Goal: Information Seeking & Learning: Compare options

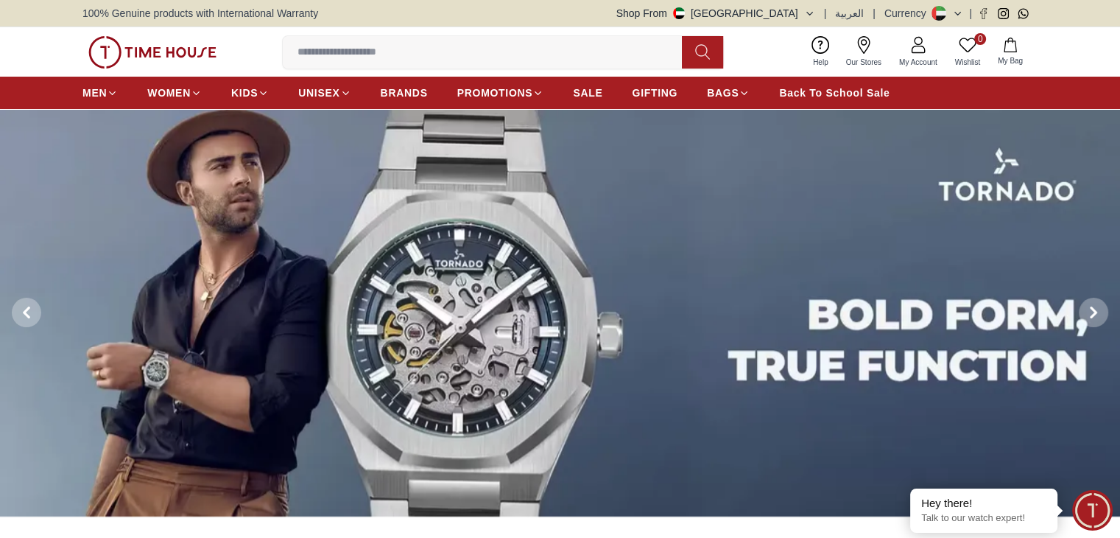
click at [404, 57] on input at bounding box center [488, 52] width 411 height 29
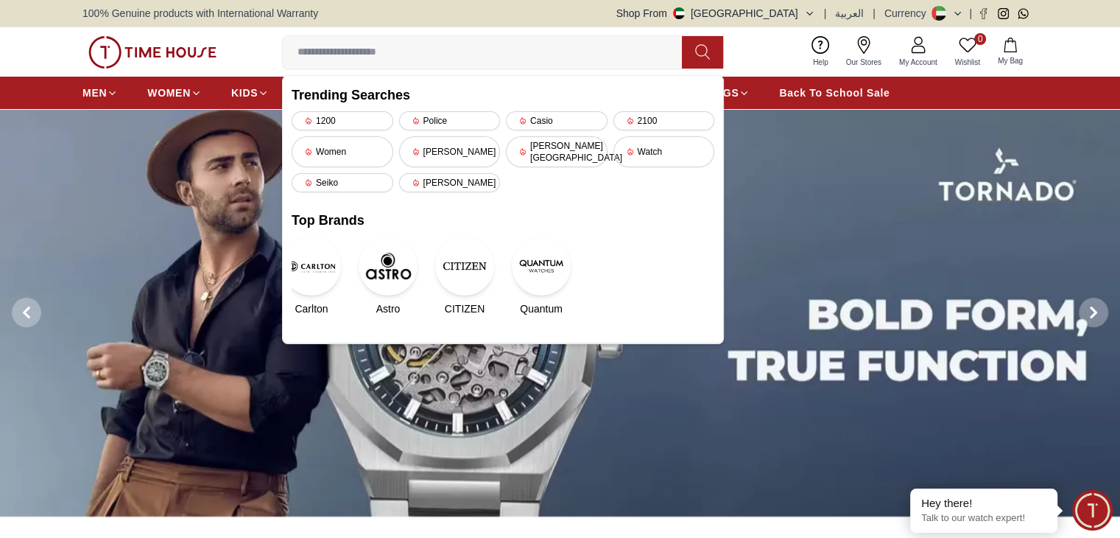
click at [803, 375] on img at bounding box center [560, 312] width 1120 height 407
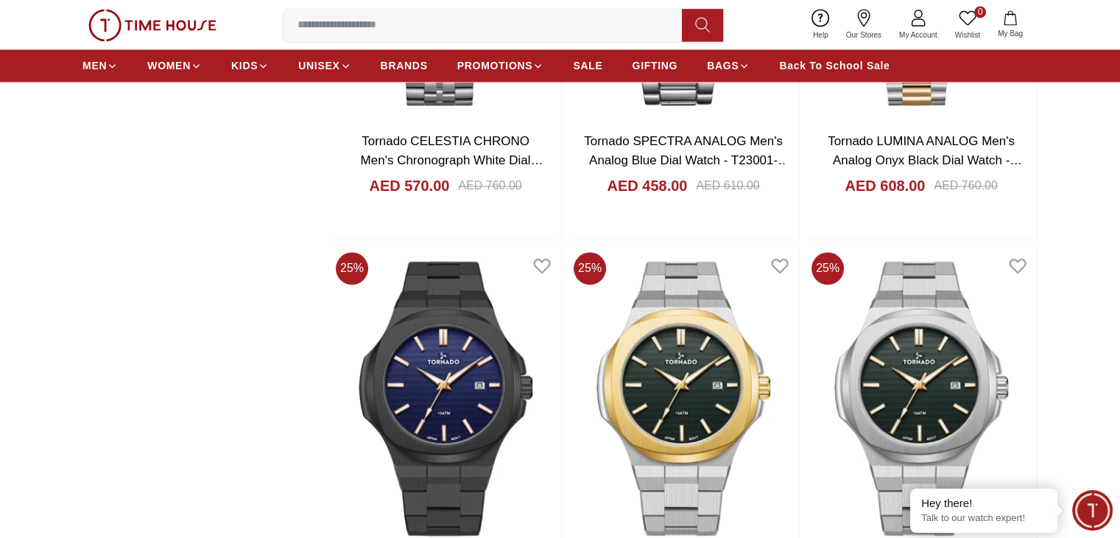
scroll to position [2431, 0]
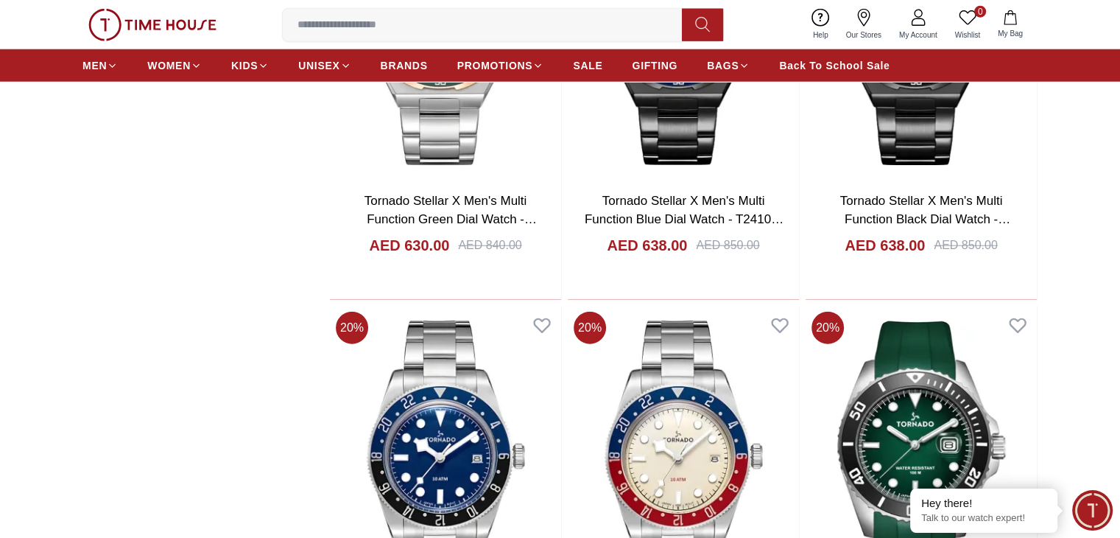
scroll to position [3904, 0]
click at [395, 58] on span "BRANDS" at bounding box center [404, 65] width 47 height 15
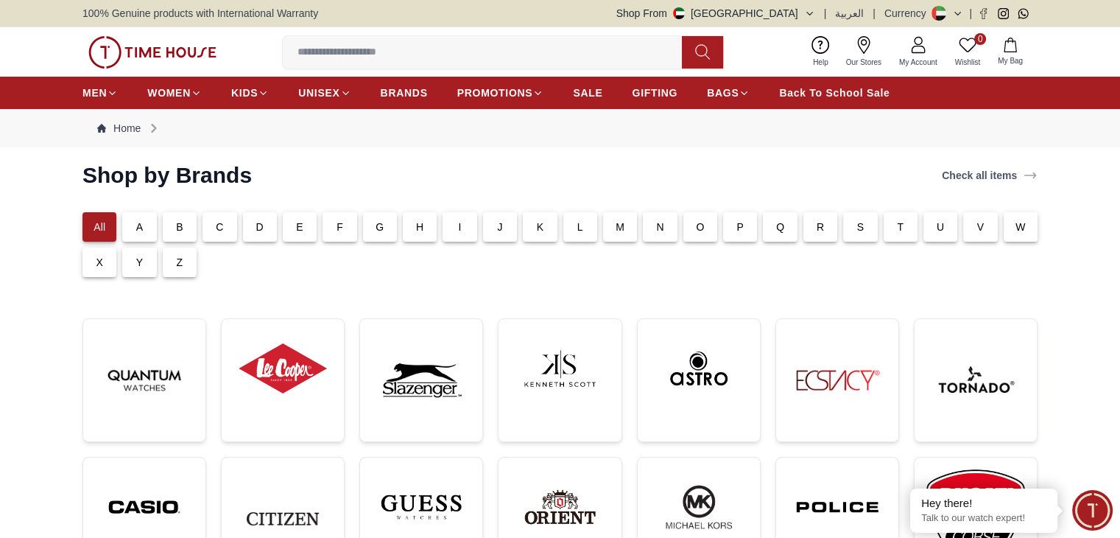
click at [342, 225] on p "F" at bounding box center [340, 226] width 7 height 15
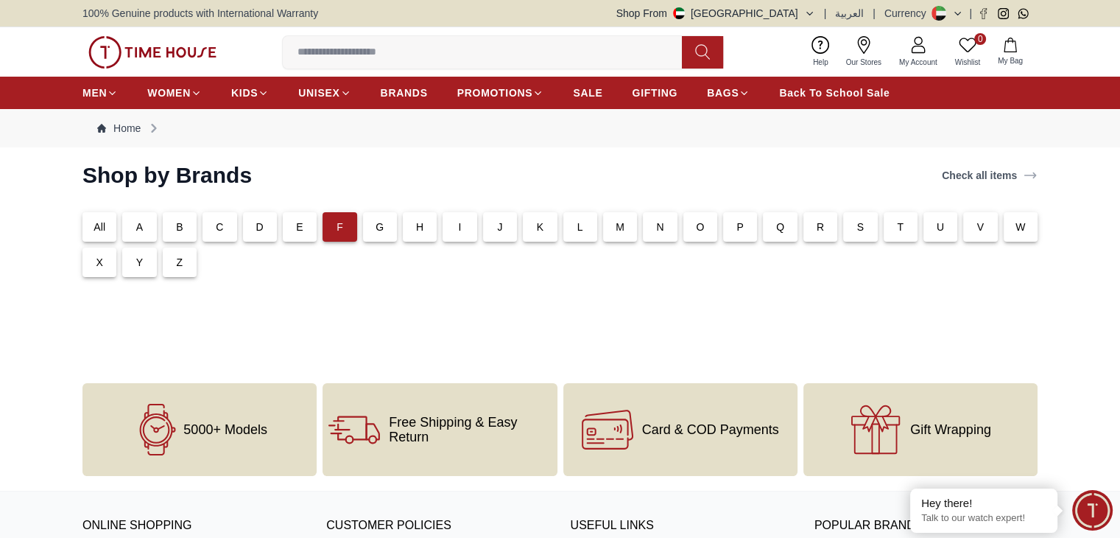
click at [215, 228] on div "C" at bounding box center [220, 226] width 34 height 29
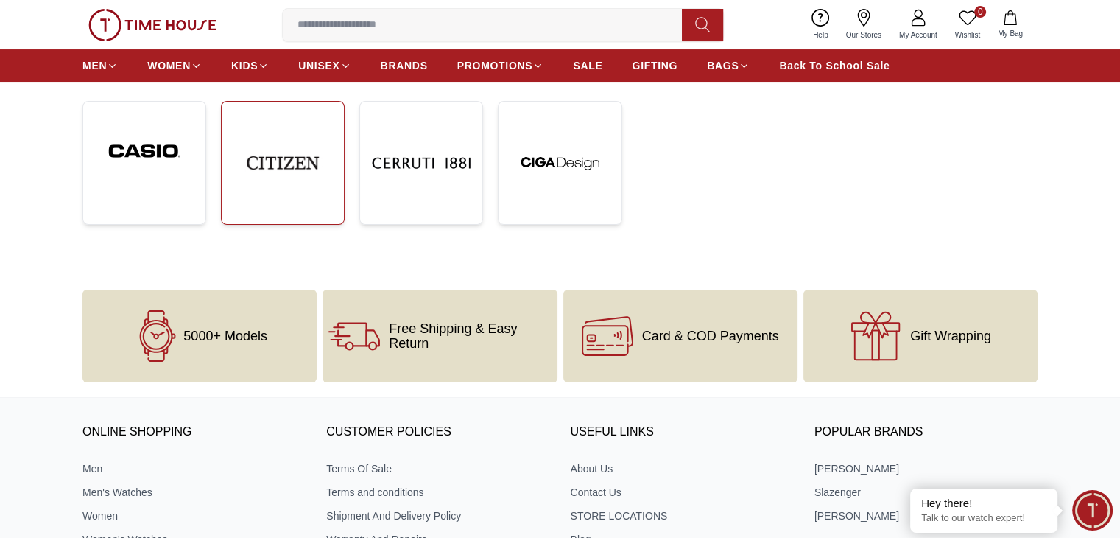
scroll to position [74, 0]
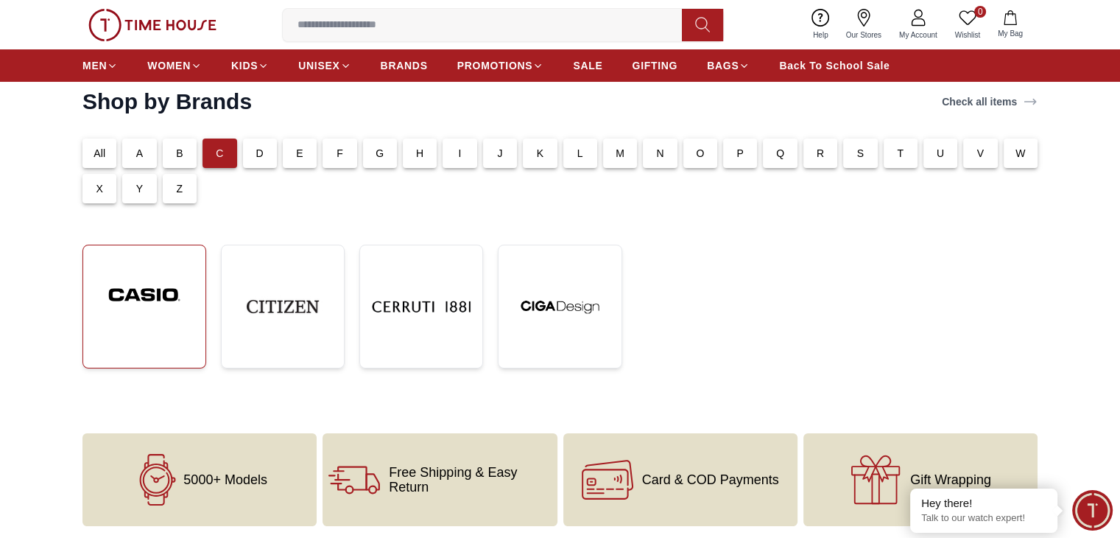
click at [179, 306] on img at bounding box center [144, 294] width 99 height 75
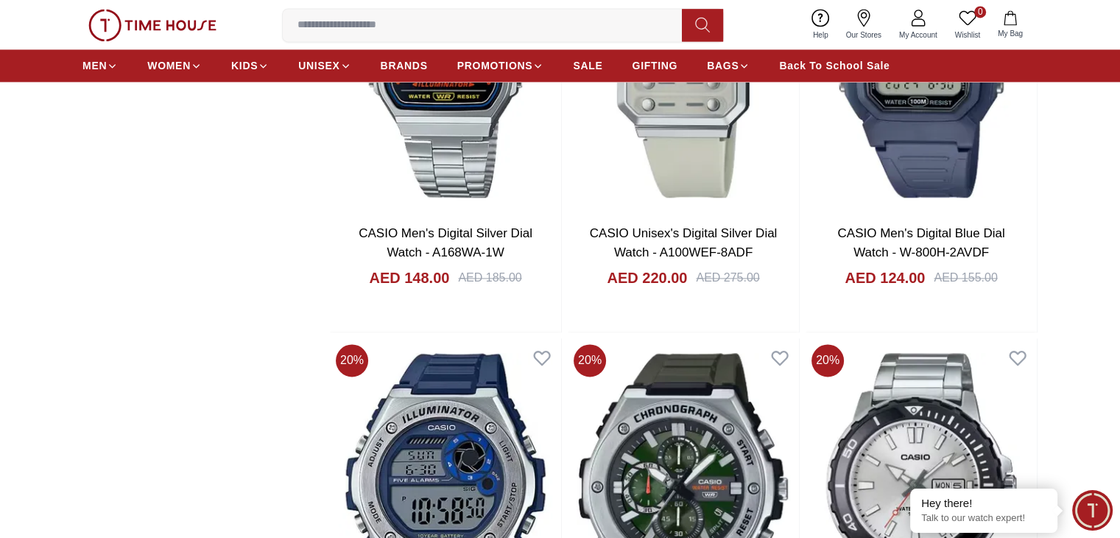
scroll to position [2504, 0]
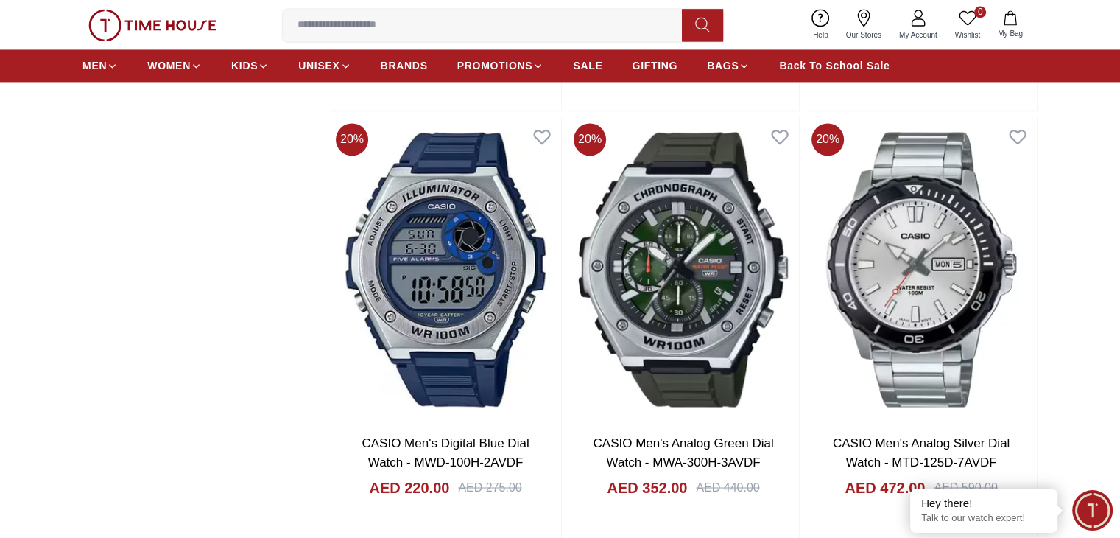
scroll to position [2652, 0]
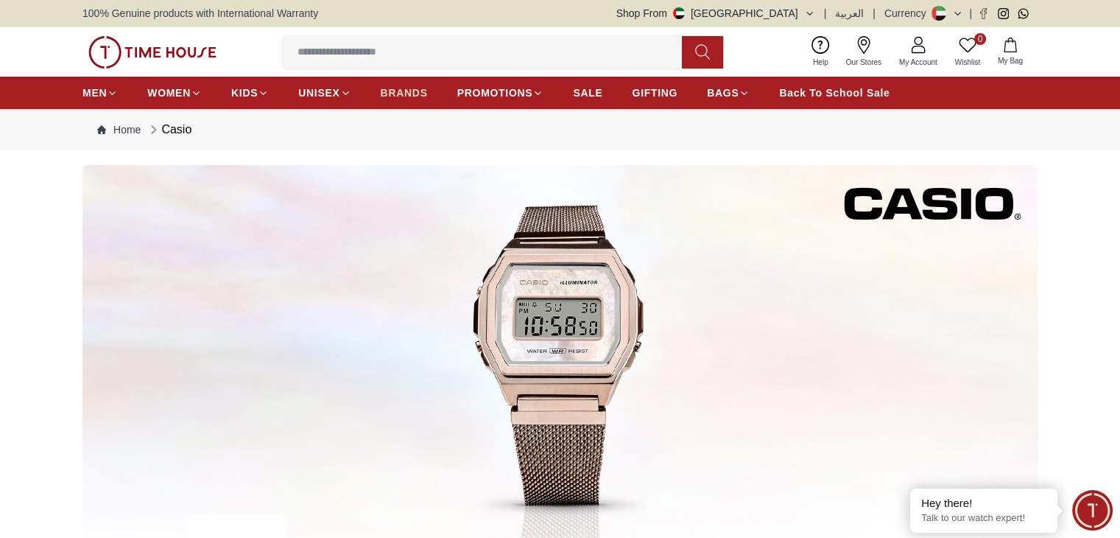
click at [387, 89] on span "BRANDS" at bounding box center [404, 92] width 47 height 15
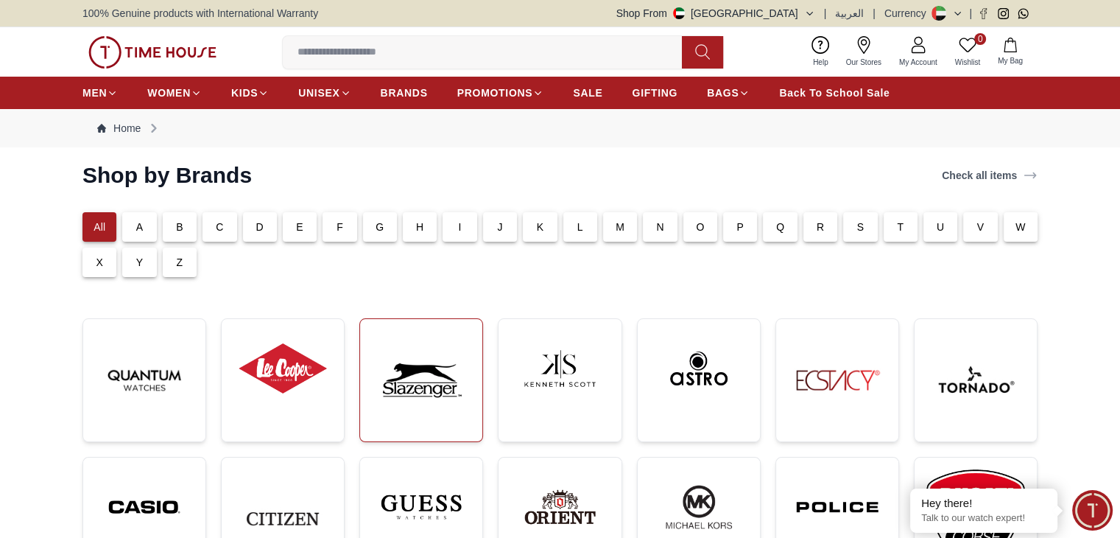
click at [430, 387] on img at bounding box center [421, 380] width 99 height 99
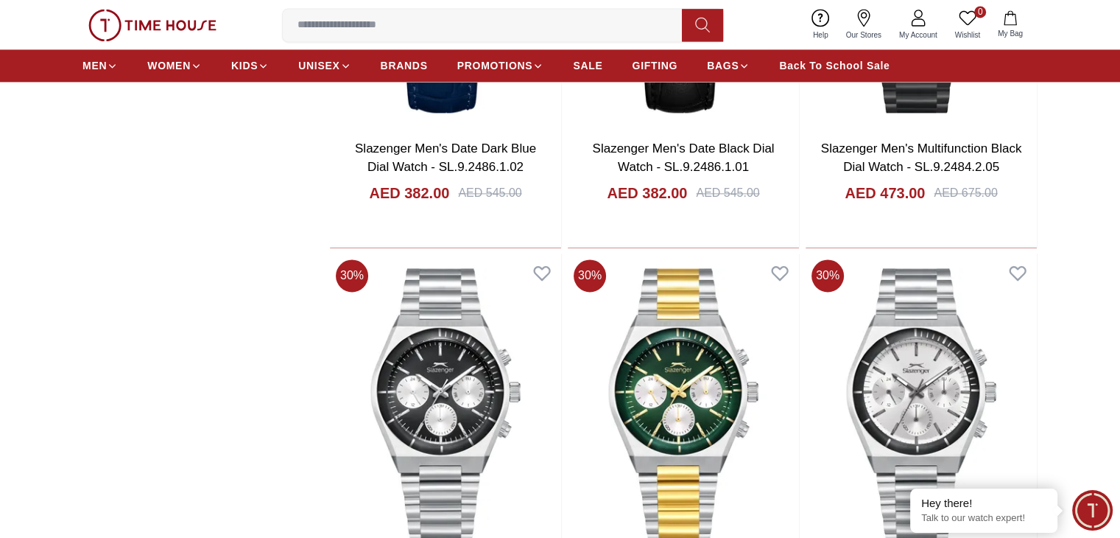
scroll to position [2210, 0]
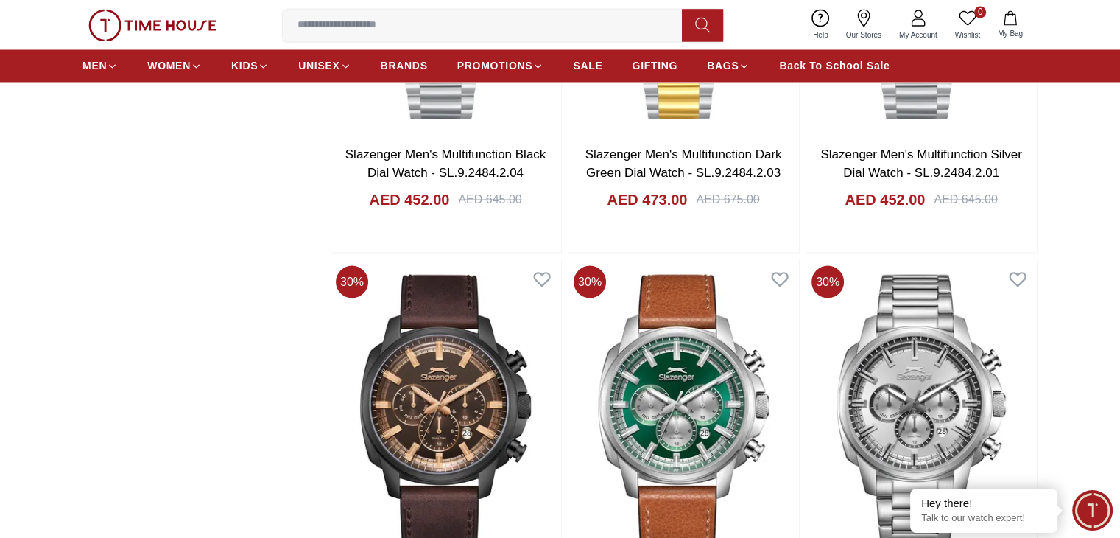
scroll to position [2799, 0]
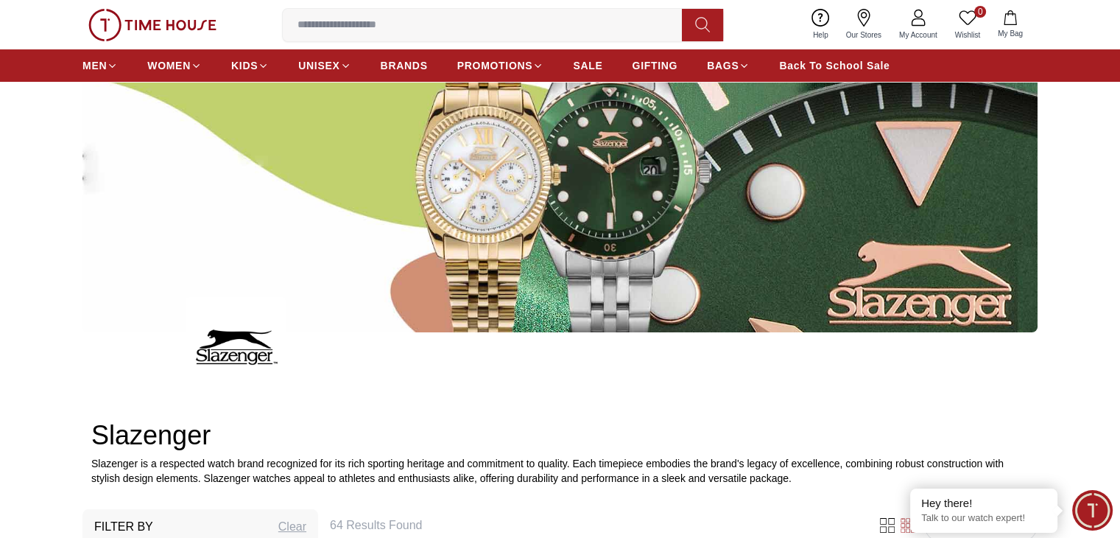
scroll to position [147, 0]
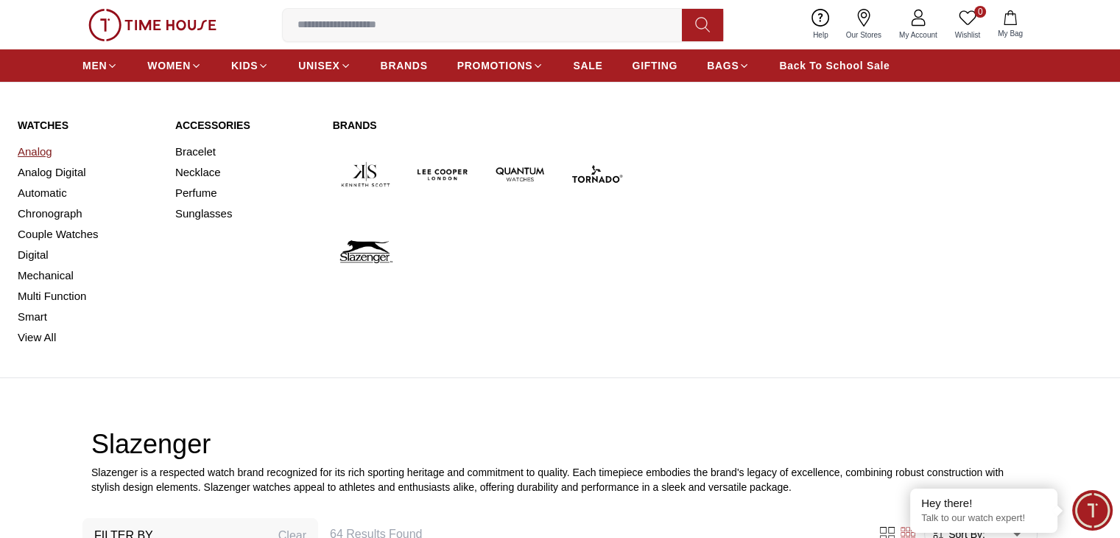
click at [38, 150] on link "Analog" at bounding box center [88, 151] width 140 height 21
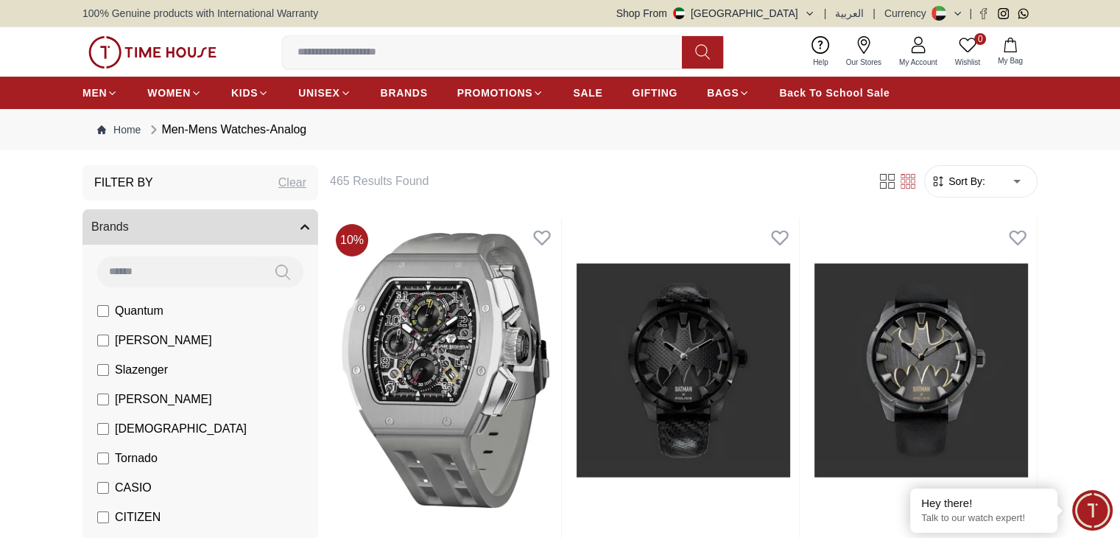
click at [974, 180] on span "Sort By:" at bounding box center [966, 181] width 40 height 15
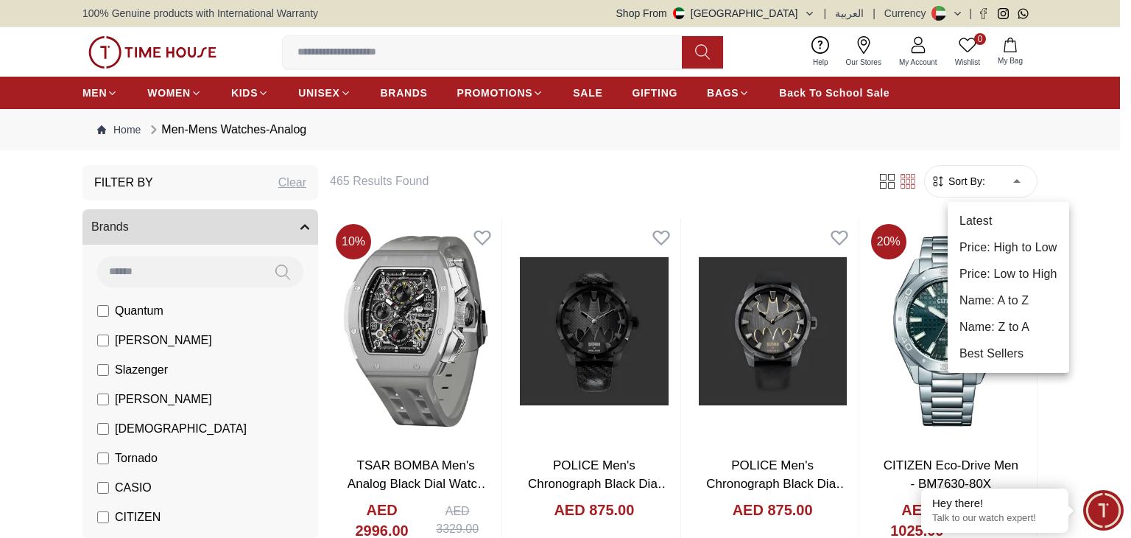
click at [1001, 267] on li "Price: Low to High" at bounding box center [1009, 274] width 122 height 27
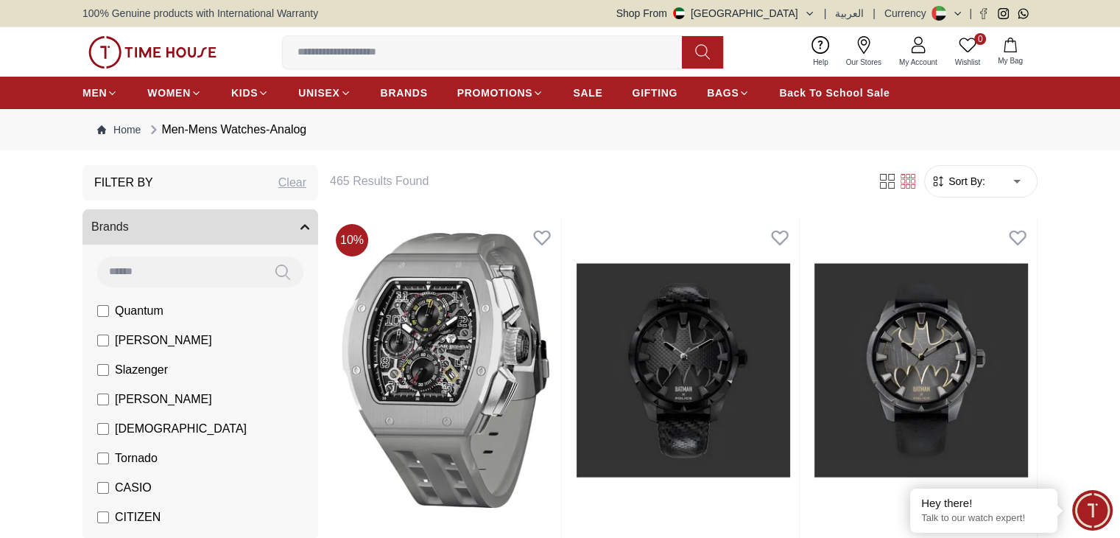
type input "*"
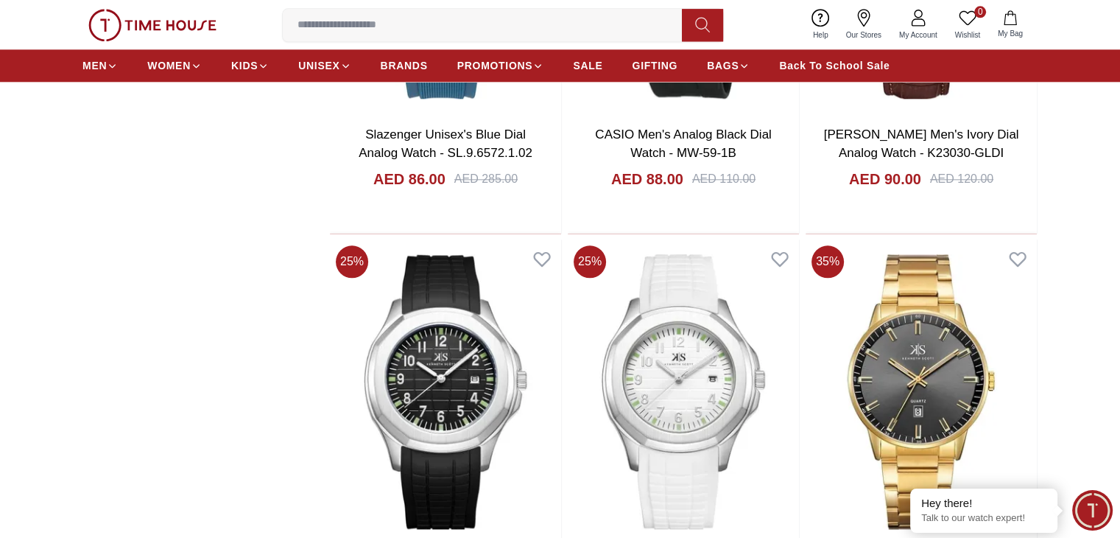
scroll to position [1694, 0]
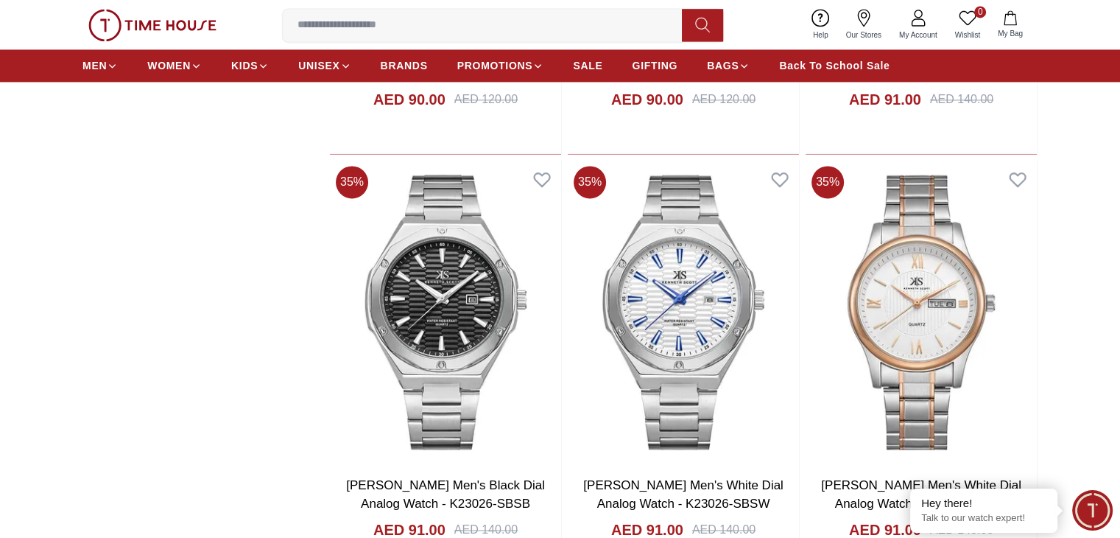
scroll to position [2578, 0]
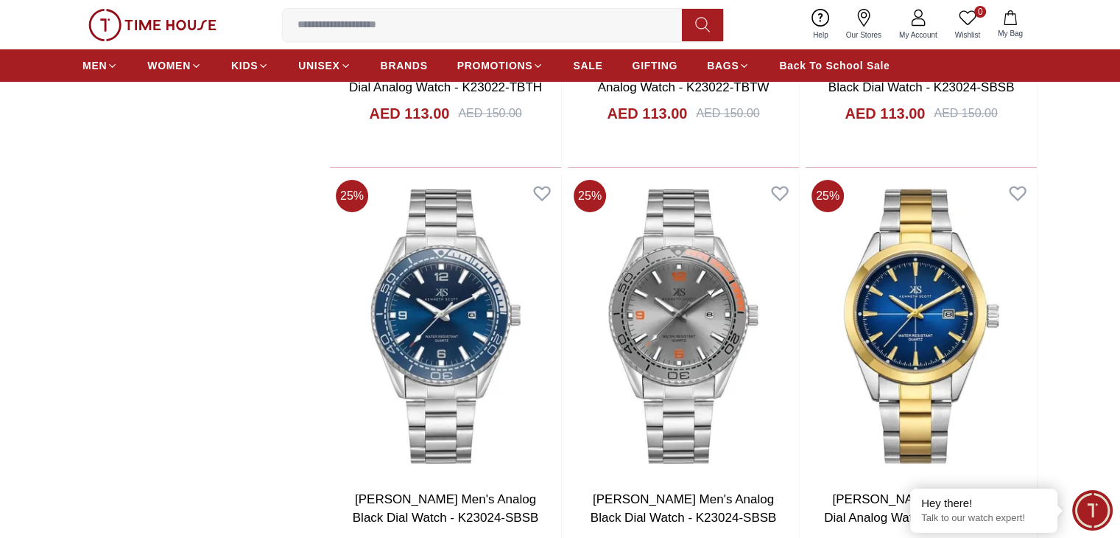
scroll to position [5451, 0]
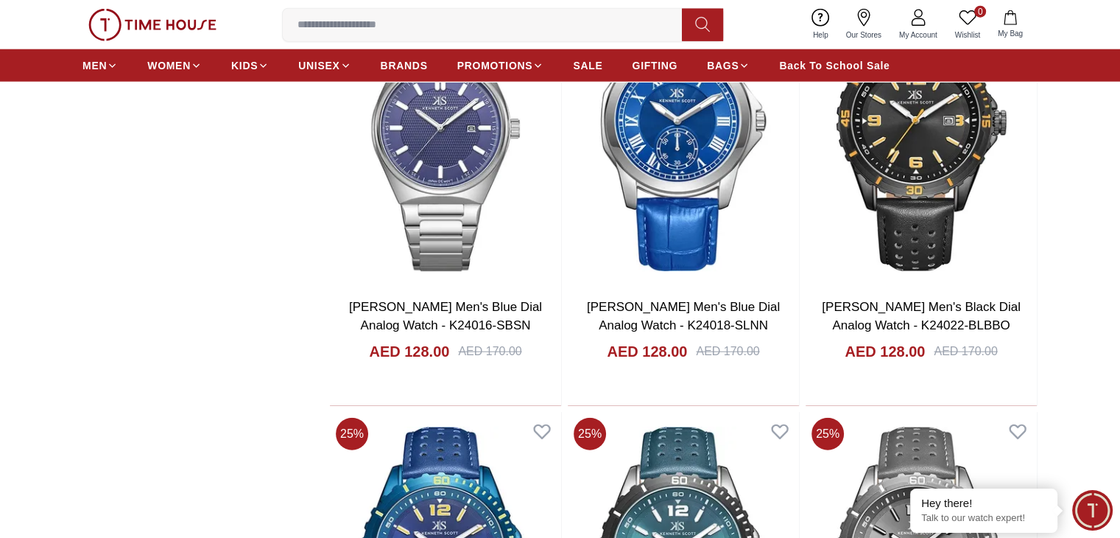
scroll to position [9281, 0]
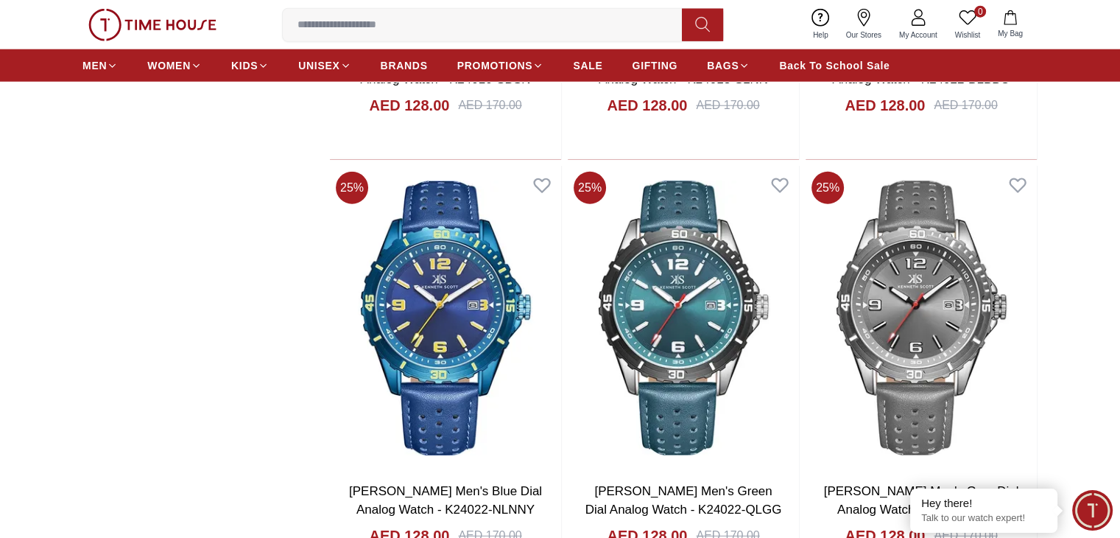
scroll to position [9649, 0]
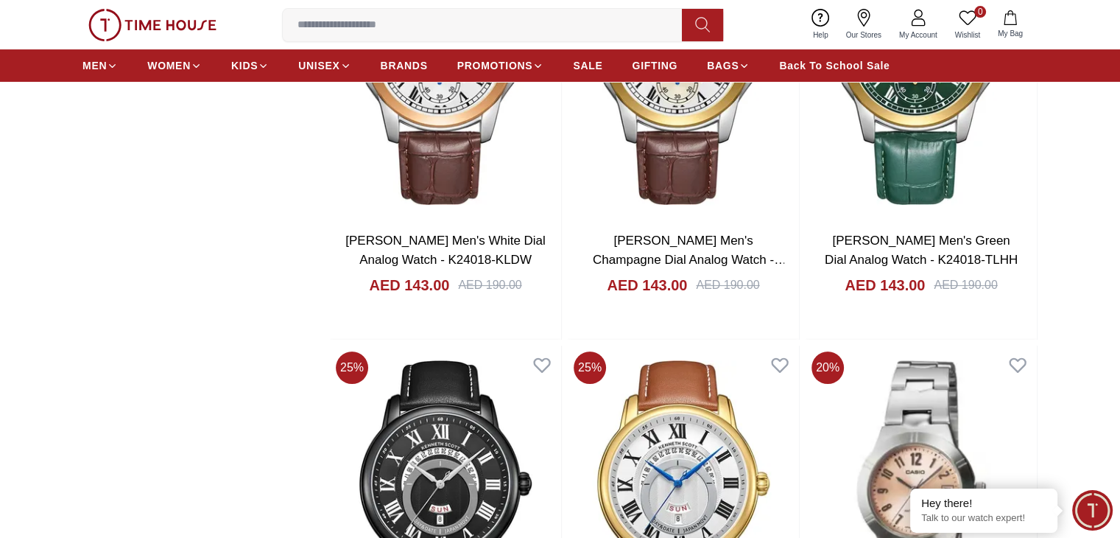
scroll to position [11638, 0]
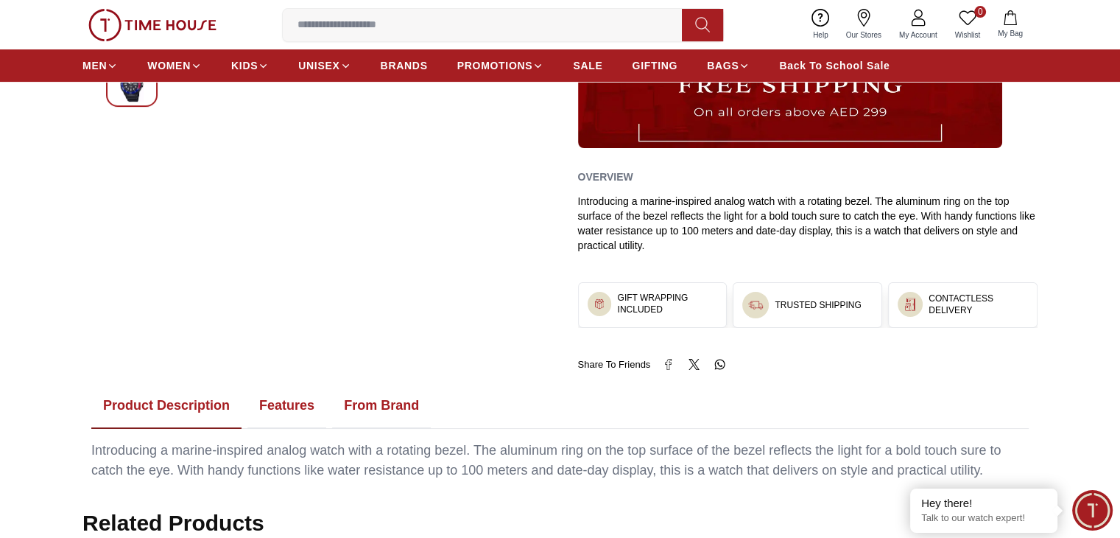
scroll to position [516, 0]
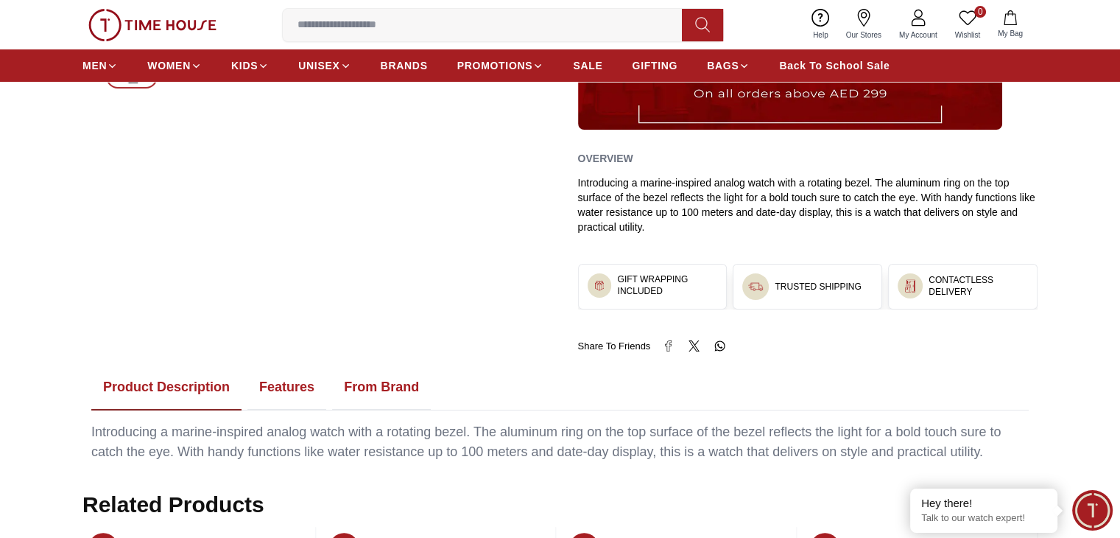
click at [284, 377] on button "Features" at bounding box center [286, 388] width 79 height 46
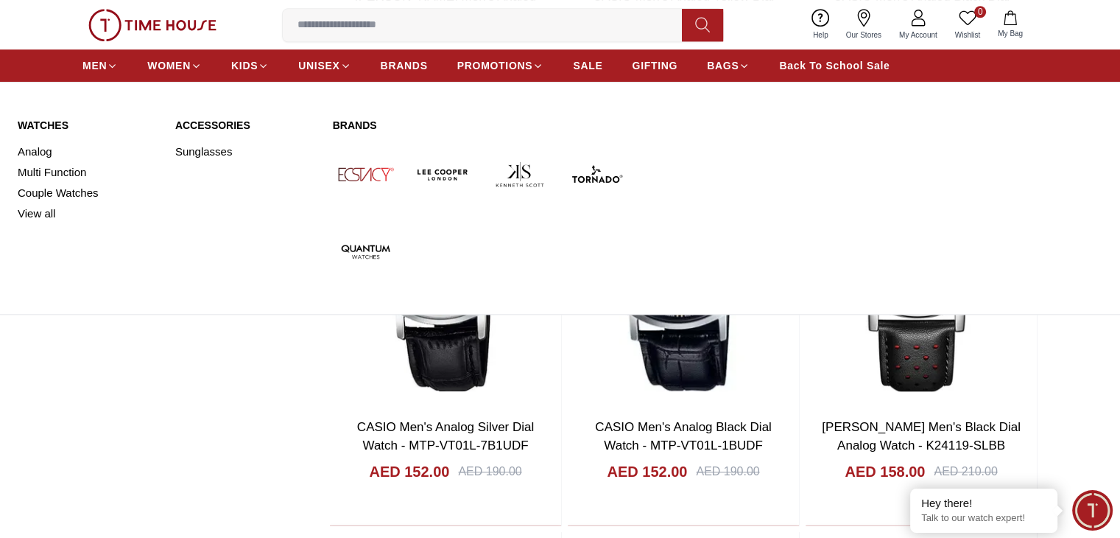
scroll to position [12888, 0]
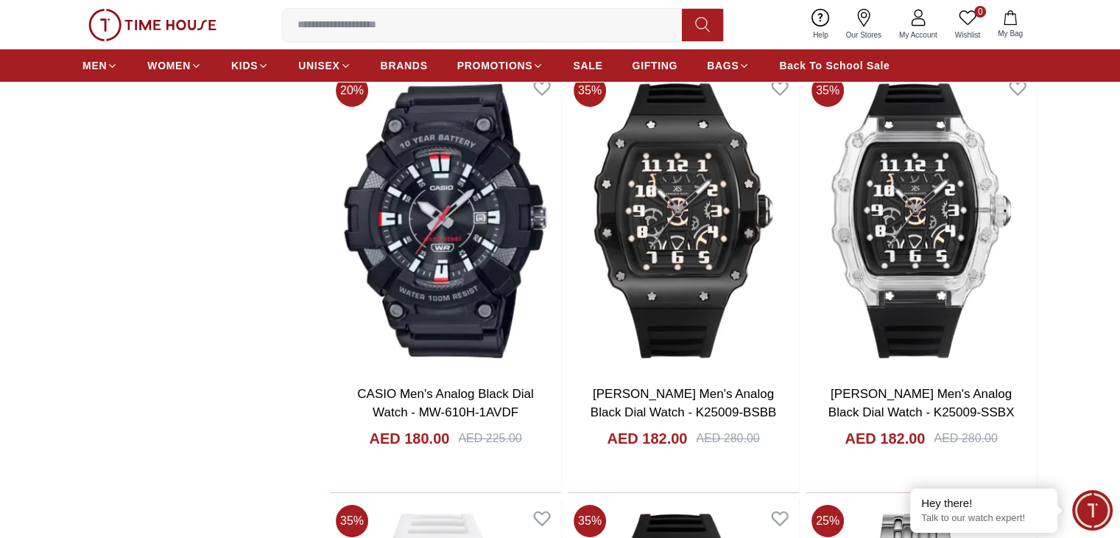
scroll to position [16571, 0]
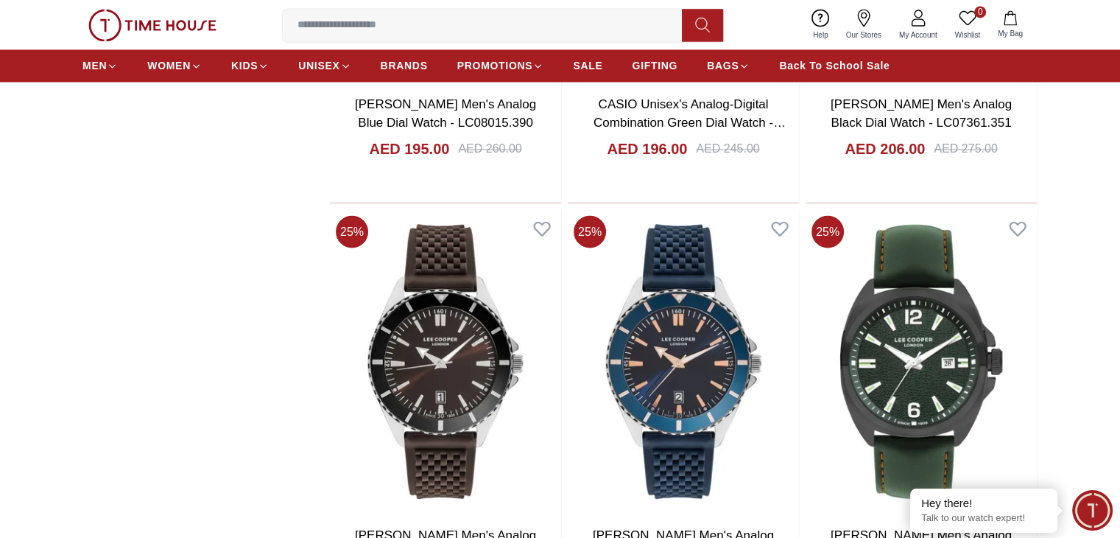
scroll to position [19444, 0]
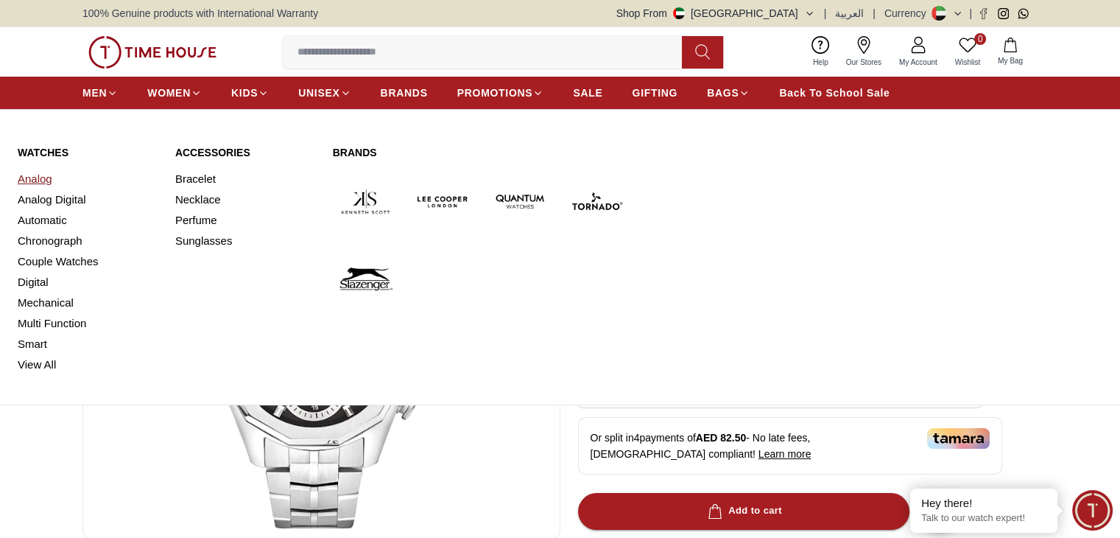
click at [41, 182] on link "Analog" at bounding box center [88, 179] width 140 height 21
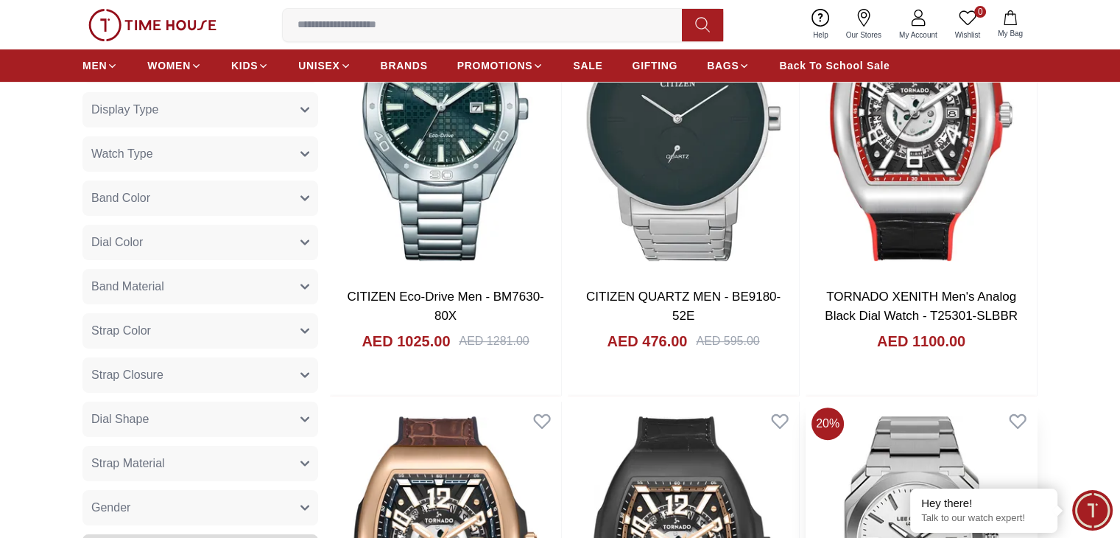
scroll to position [737, 0]
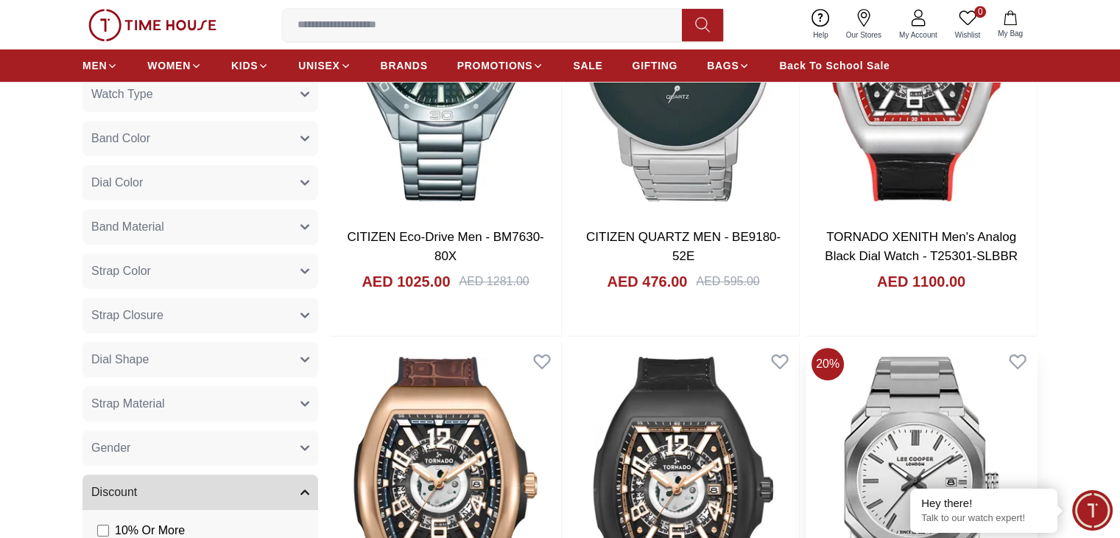
click at [806, 355] on img at bounding box center [921, 494] width 231 height 304
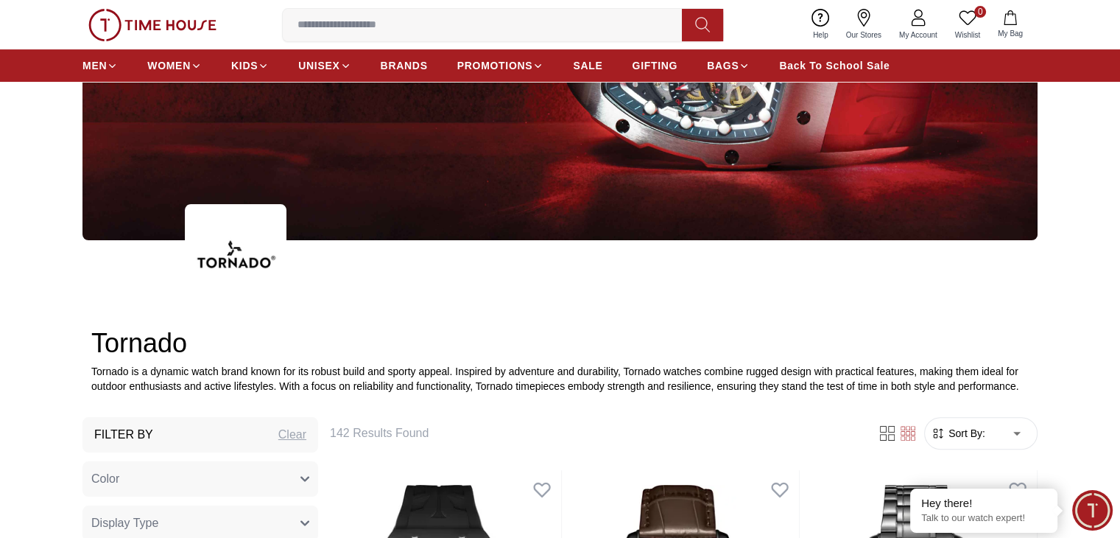
scroll to position [442, 0]
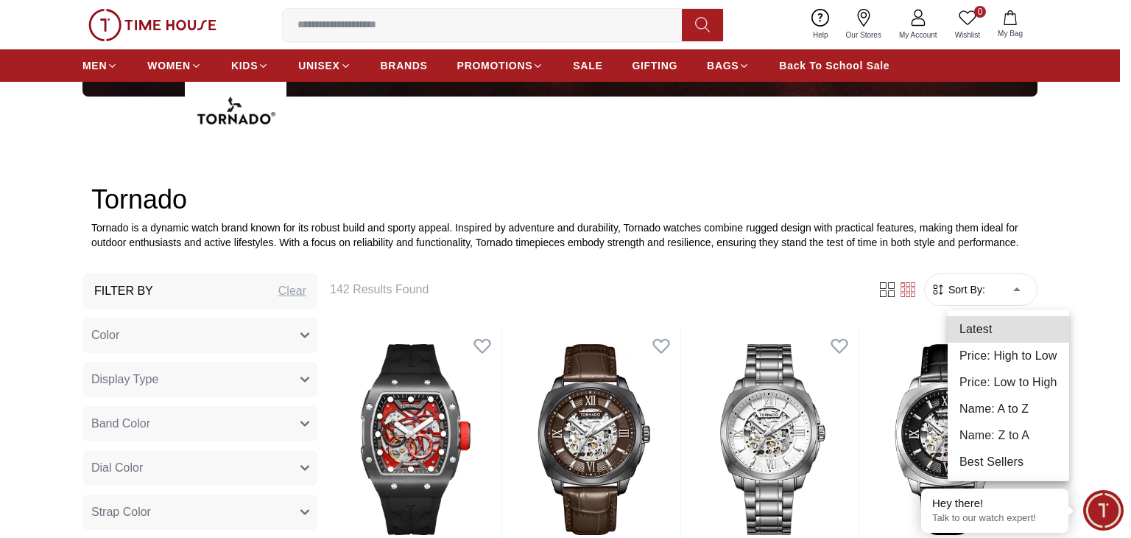
click at [1022, 381] on li "Price: Low to High" at bounding box center [1009, 382] width 122 height 27
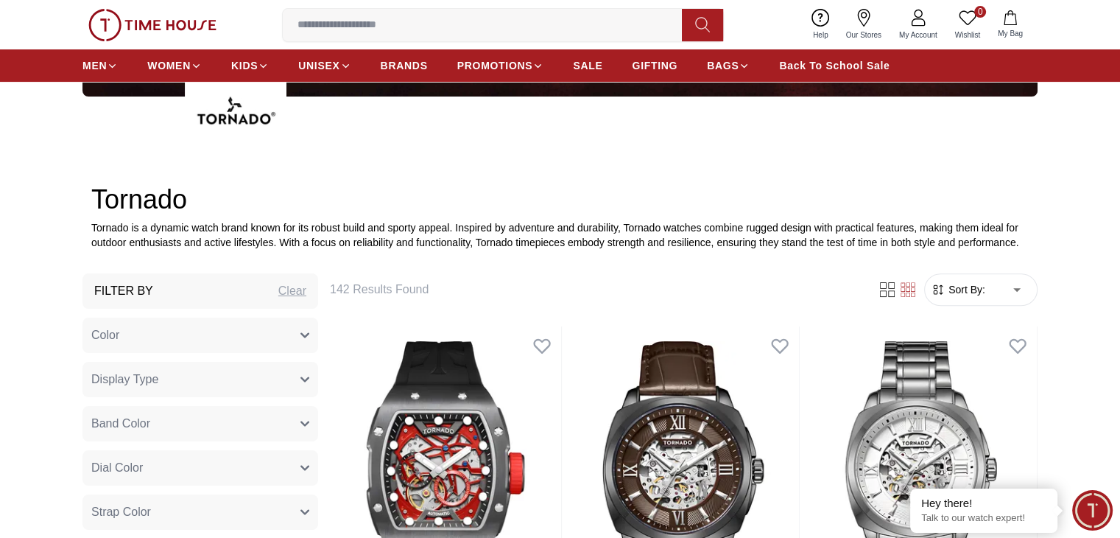
type input "*"
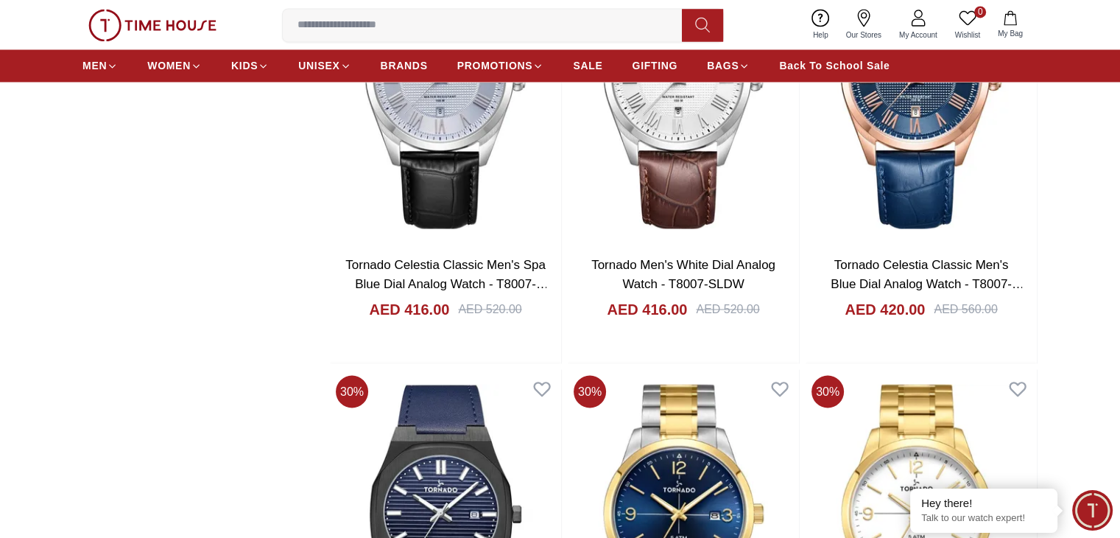
scroll to position [2578, 0]
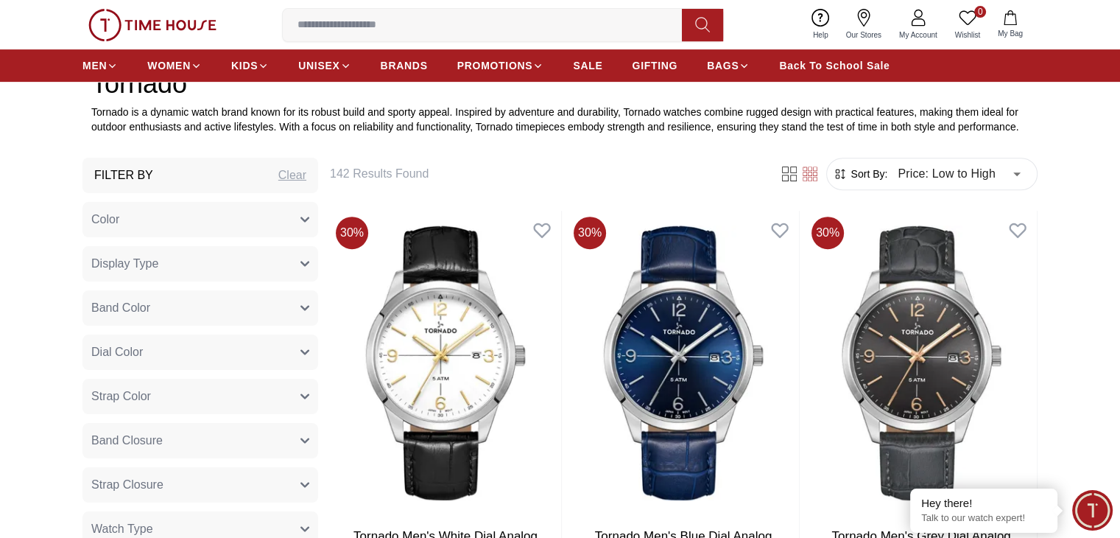
scroll to position [516, 0]
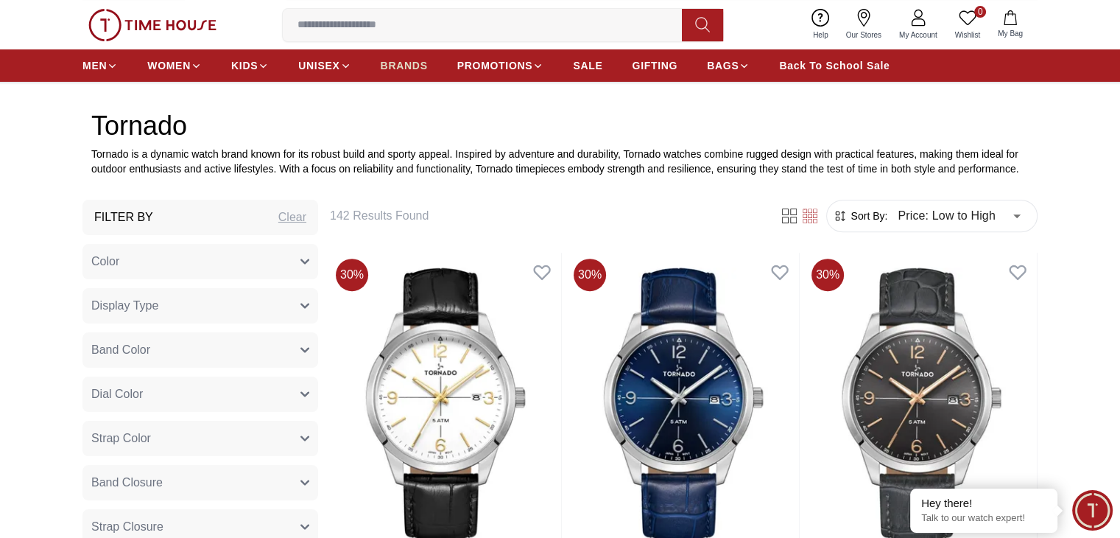
click at [404, 63] on span "BRANDS" at bounding box center [404, 65] width 47 height 15
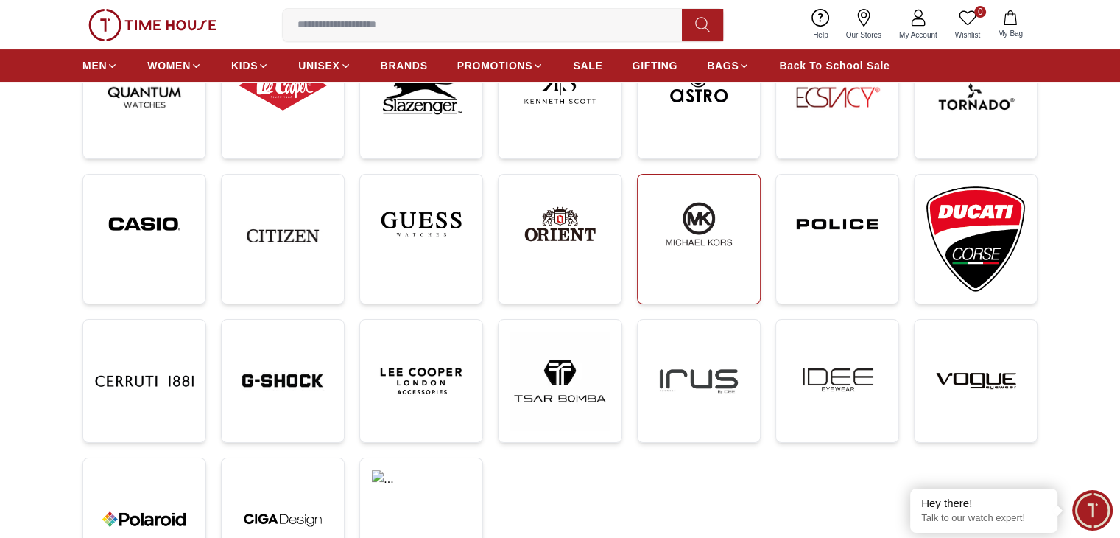
scroll to position [368, 0]
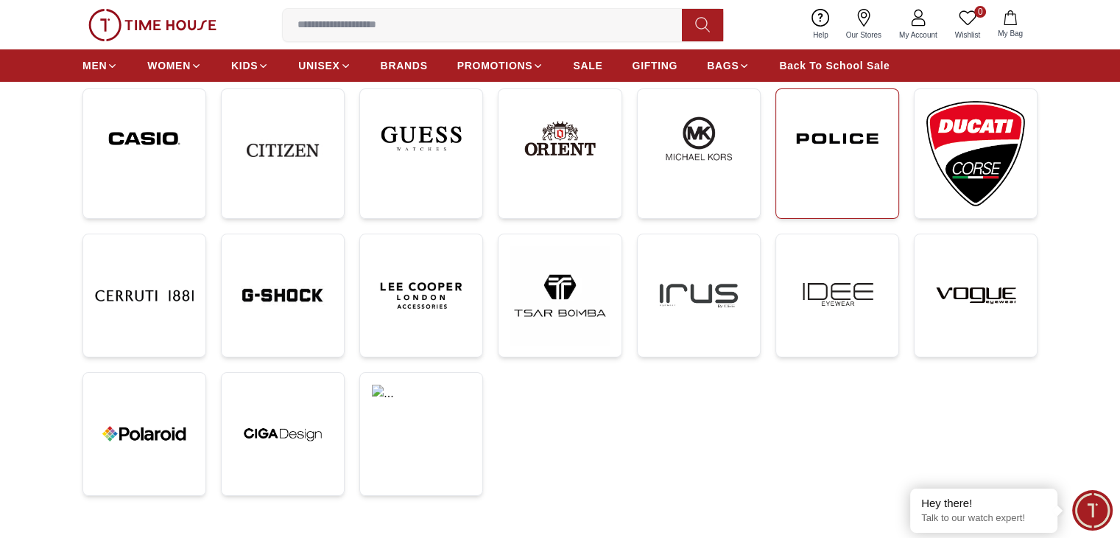
click at [810, 169] on img at bounding box center [837, 138] width 99 height 75
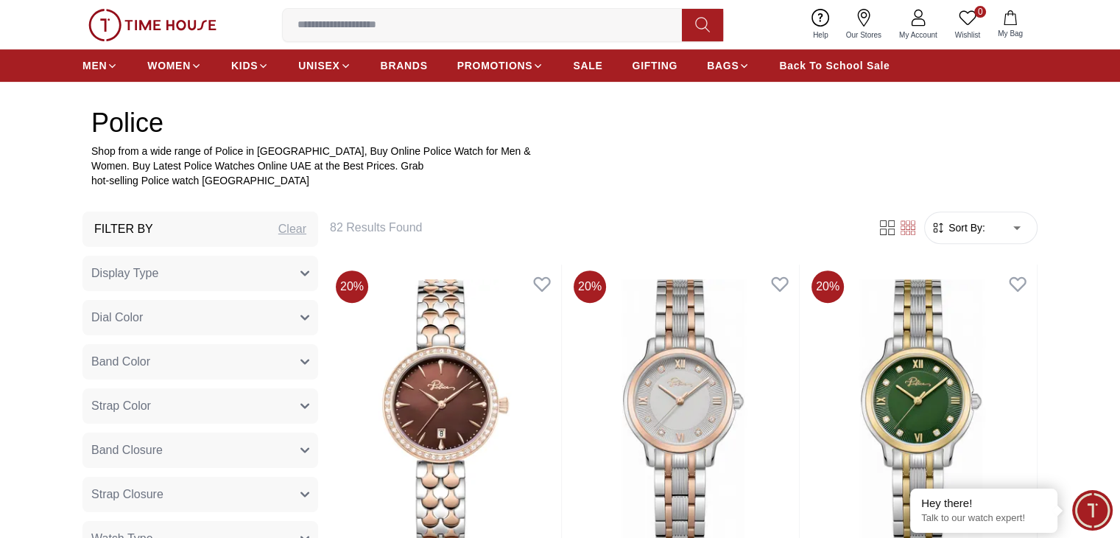
scroll to position [516, 0]
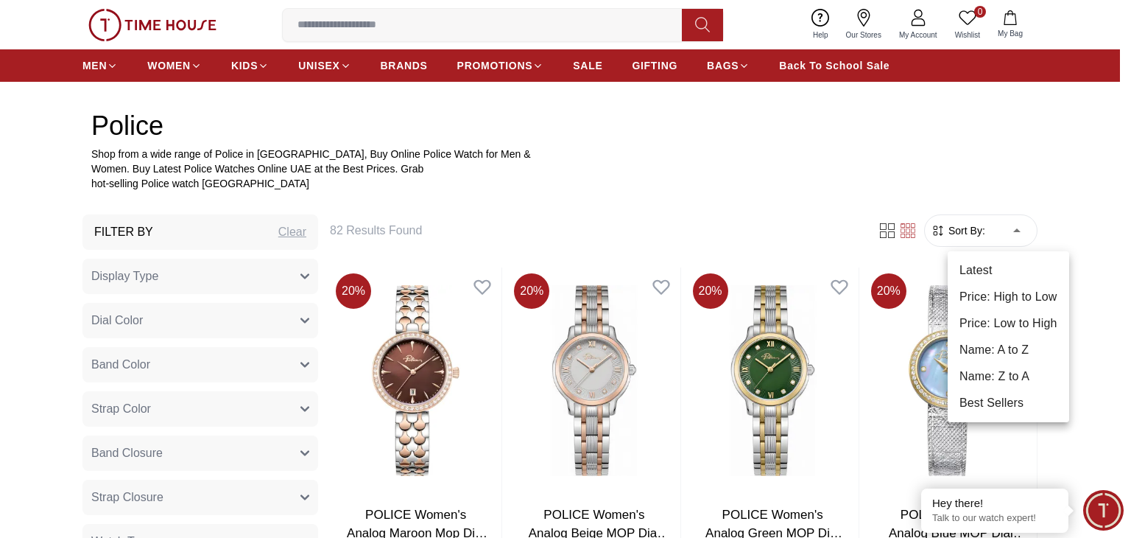
click at [1007, 322] on li "Price: Low to High" at bounding box center [1009, 323] width 122 height 27
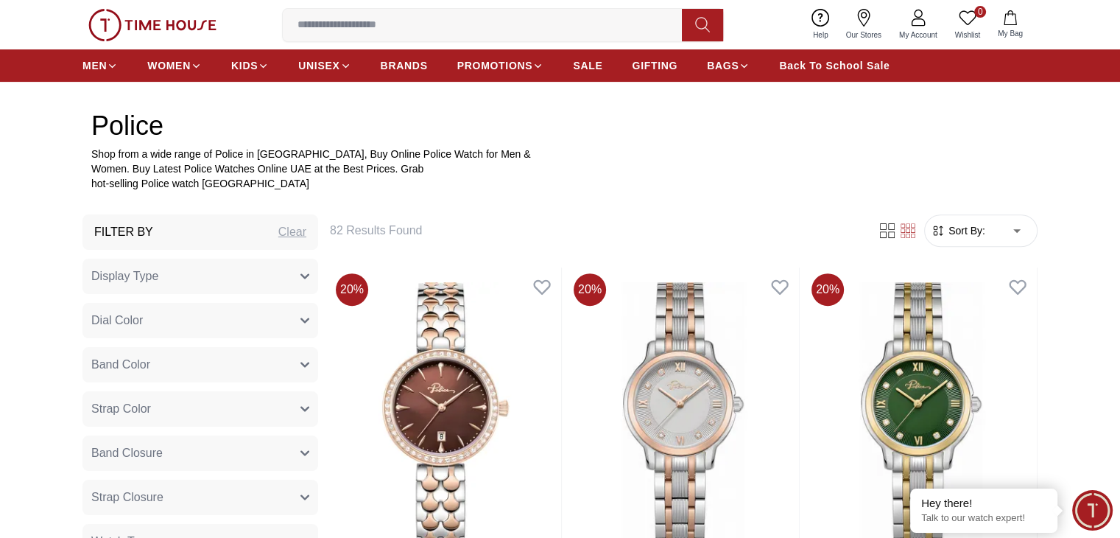
type input "*"
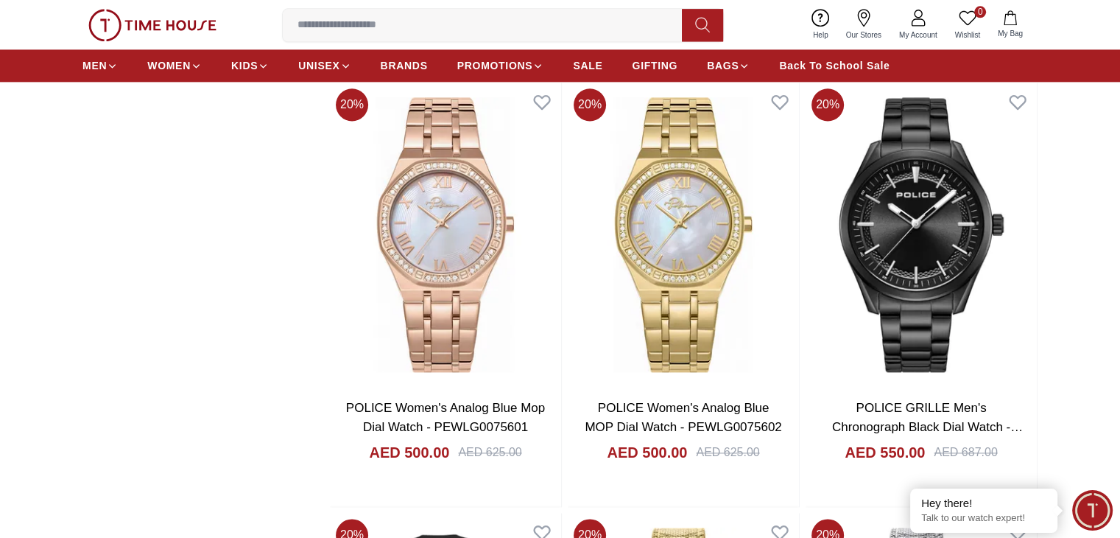
scroll to position [2136, 0]
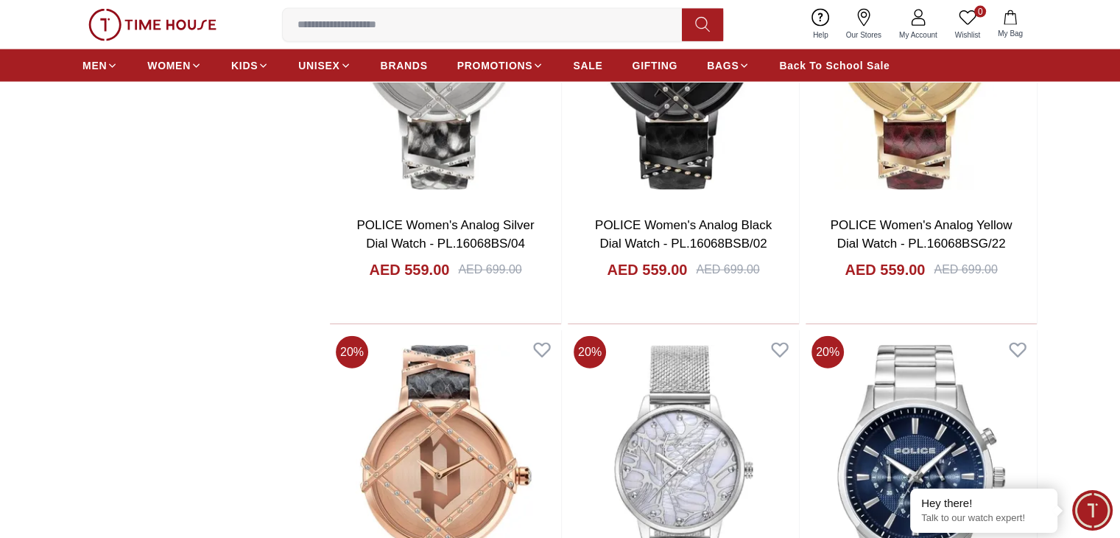
scroll to position [3462, 0]
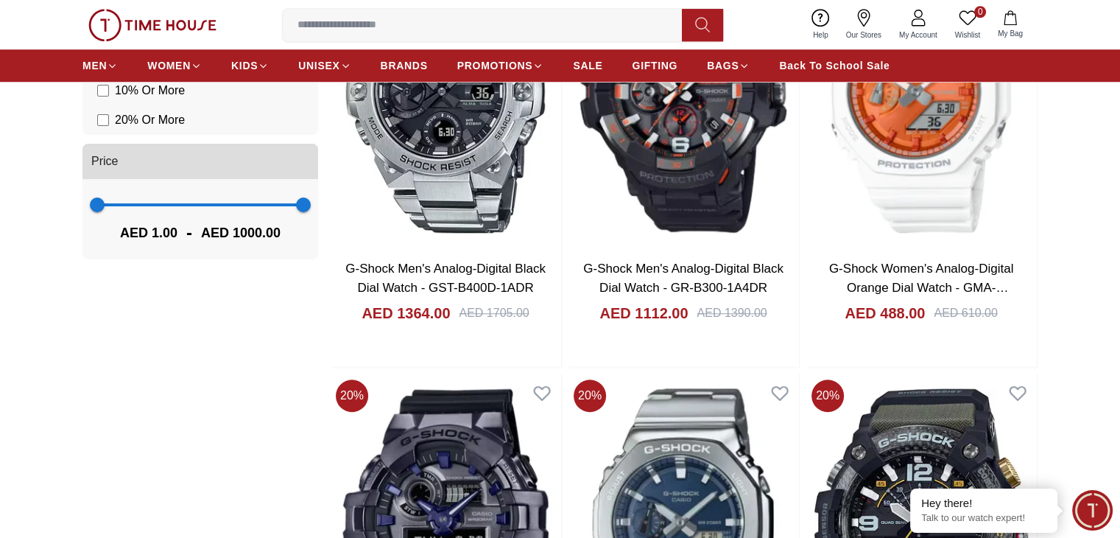
scroll to position [1326, 0]
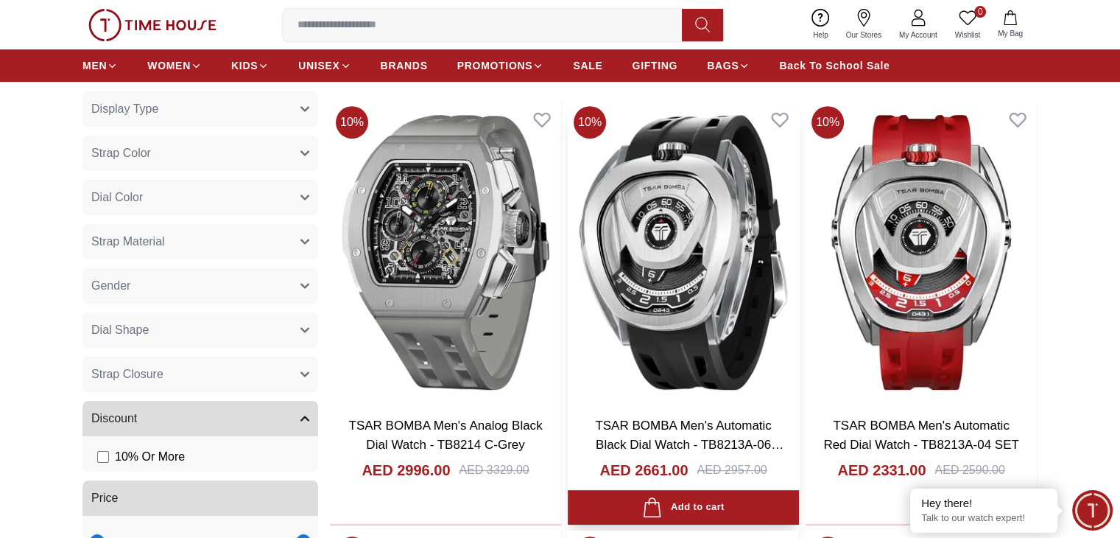
scroll to position [589, 0]
